Goal: Information Seeking & Learning: Learn about a topic

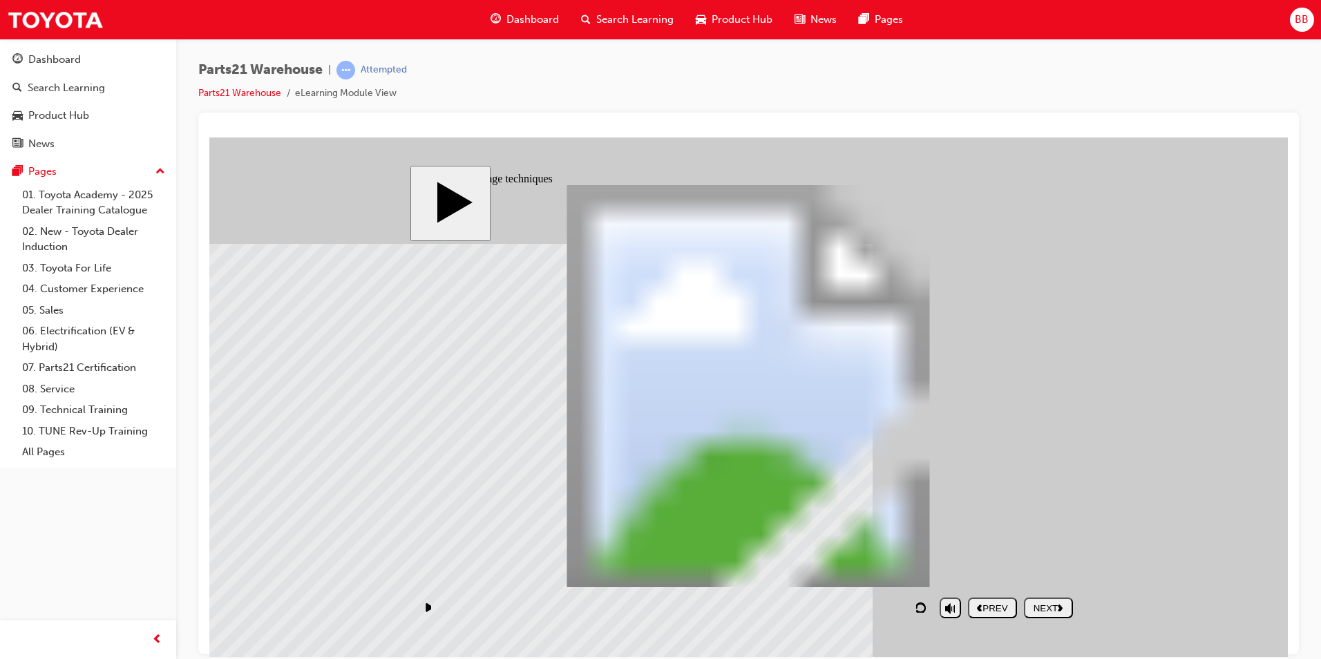
click at [1050, 612] on div "NEXT" at bounding box center [1049, 607] width 38 height 10
drag, startPoint x: 1202, startPoint y: 579, endPoint x: 1056, endPoint y: 616, distance: 149.8
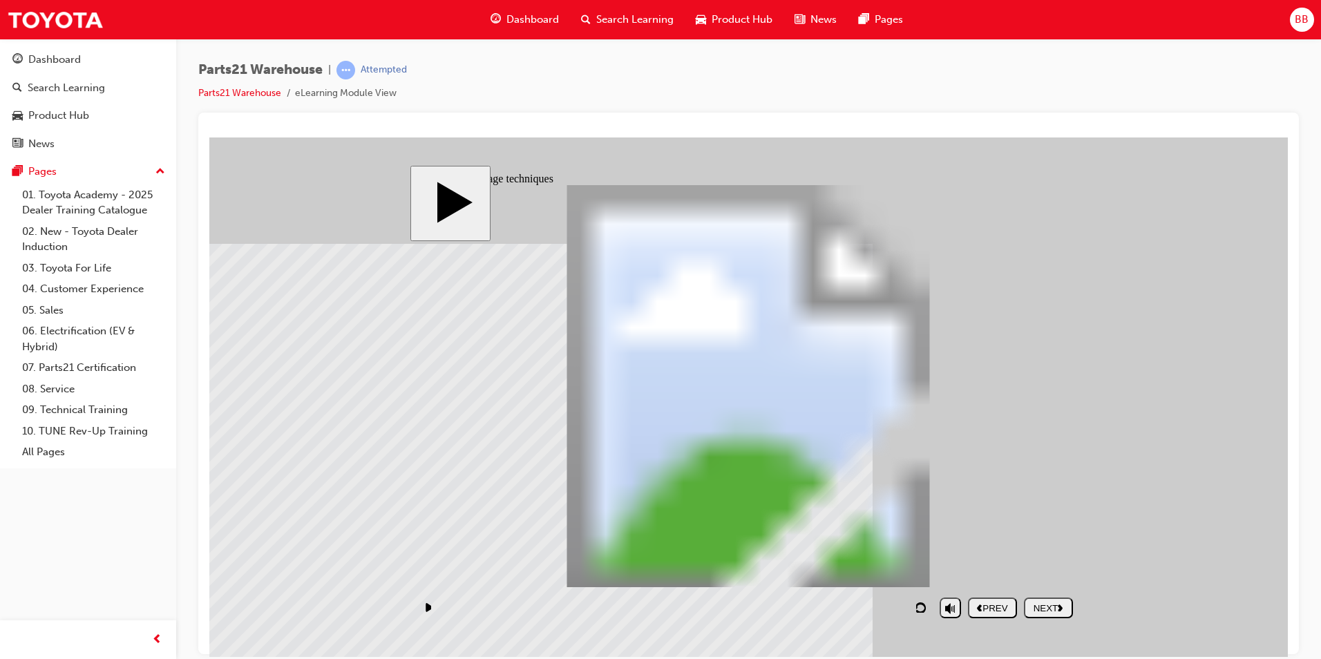
click at [1057, 618] on button "NEXT" at bounding box center [1048, 607] width 49 height 21
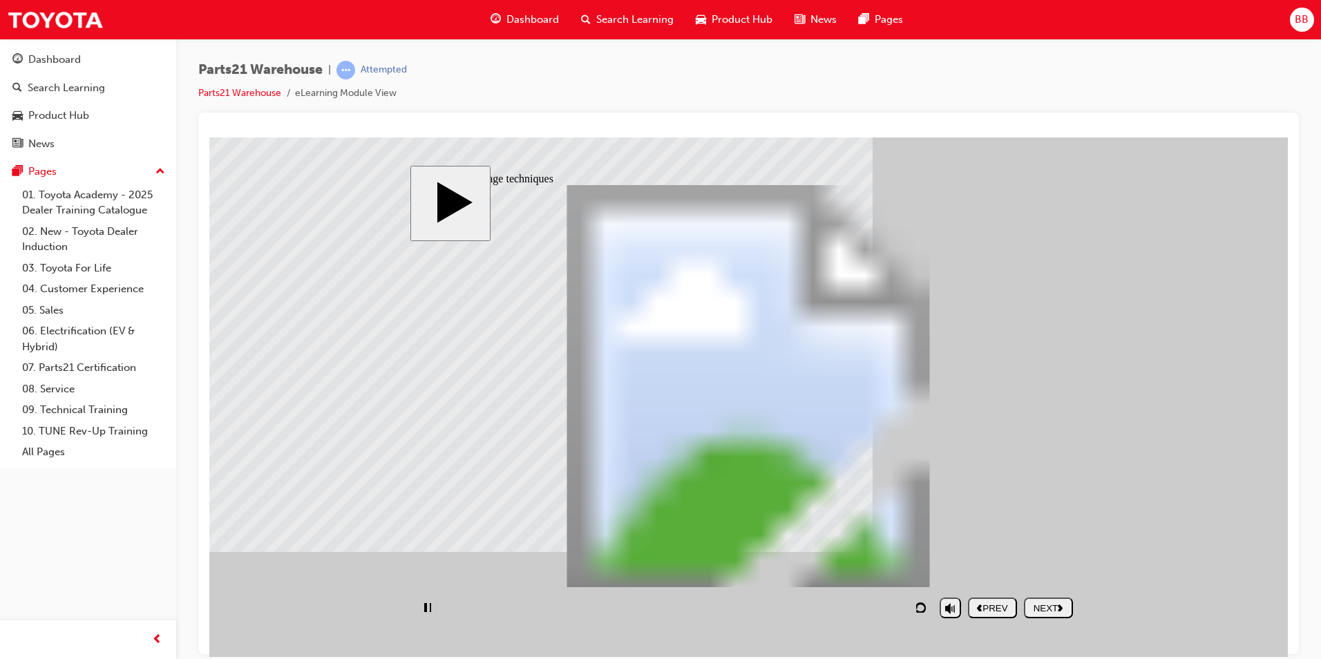
drag, startPoint x: 920, startPoint y: 572, endPoint x: 930, endPoint y: 570, distance: 10.6
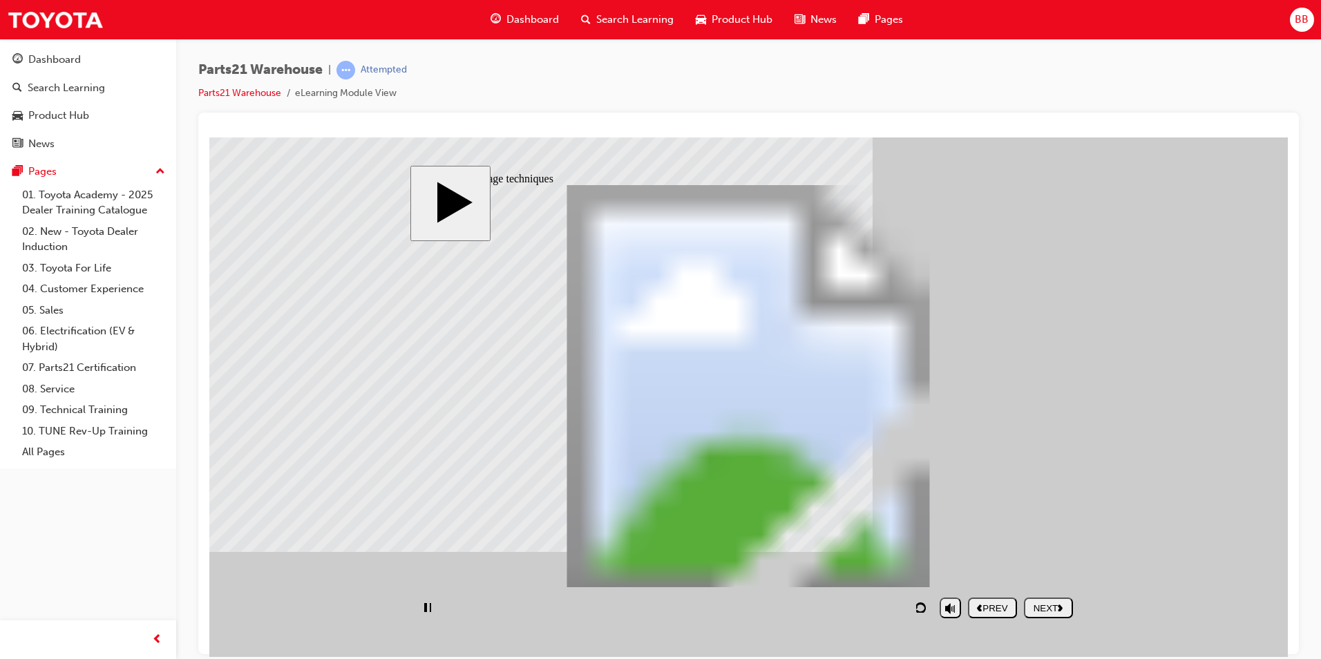
drag, startPoint x: 914, startPoint y: 573, endPoint x: 930, endPoint y: 573, distance: 15.9
type input "252"
click at [1063, 611] on icon "next" at bounding box center [1061, 607] width 6 height 8
